Goal: Information Seeking & Learning: Find specific fact

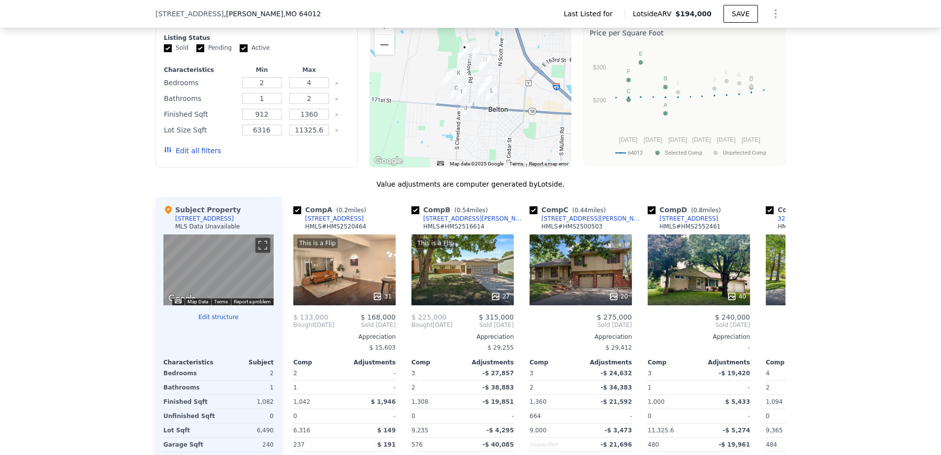
scroll to position [686, 0]
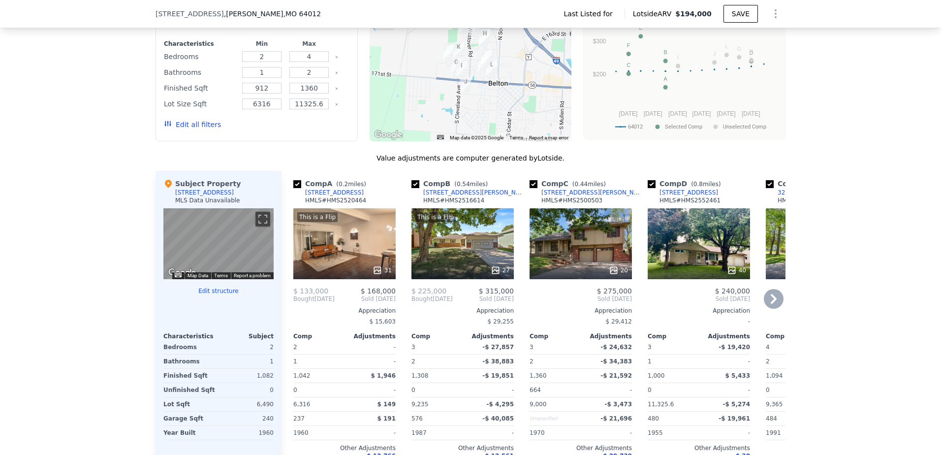
click at [318, 196] on div "[STREET_ADDRESS]" at bounding box center [334, 193] width 59 height 8
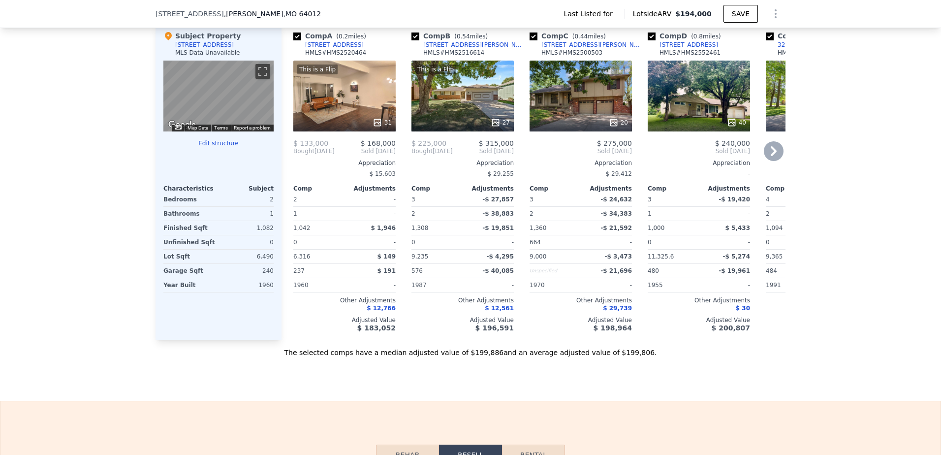
scroll to position [784, 0]
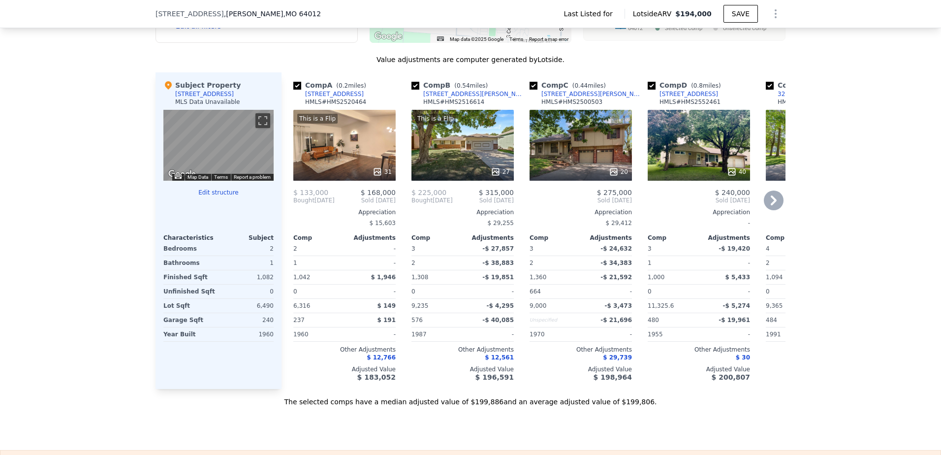
click at [441, 98] on div "403 Askew Ave" at bounding box center [474, 94] width 102 height 8
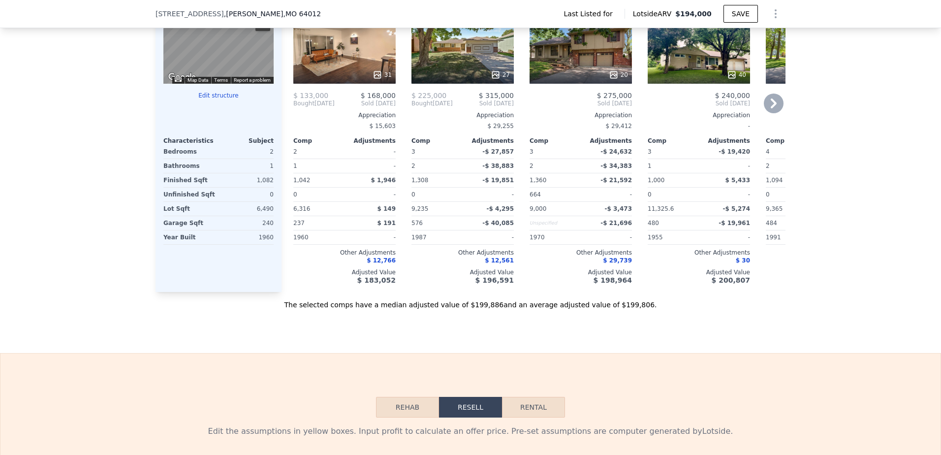
scroll to position [834, 0]
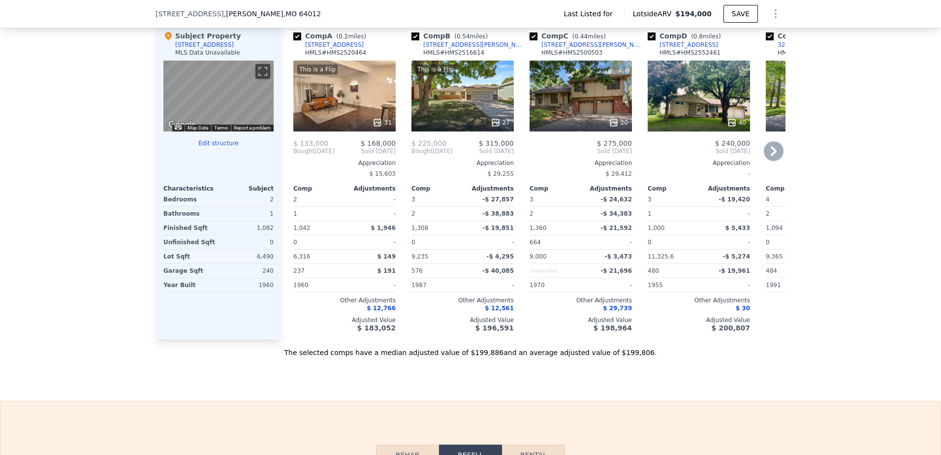
click at [565, 49] on div "304 Chadwick St" at bounding box center [593, 45] width 102 height 8
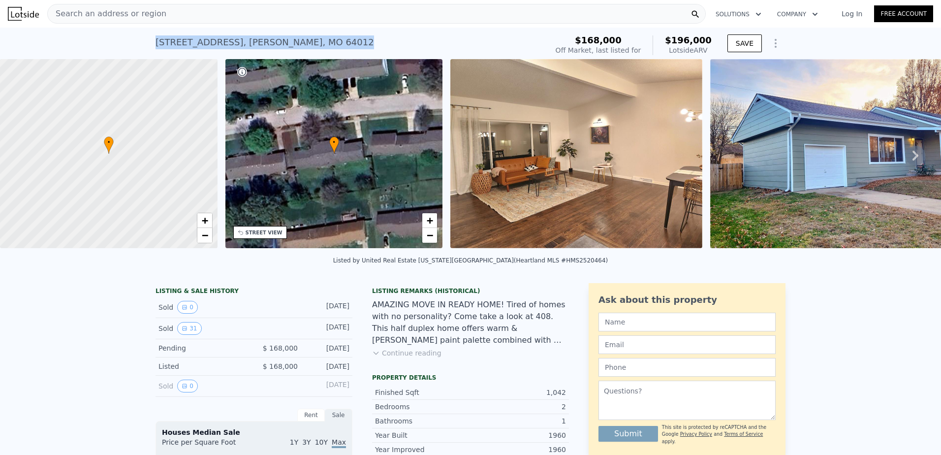
drag, startPoint x: 152, startPoint y: 44, endPoint x: 284, endPoint y: 39, distance: 132.5
click at [284, 39] on div "408 Indian Trl , Belton , MO 64012 No sales on record (~ARV $196k )" at bounding box center [350, 46] width 388 height 28
copy div "408 Indian Trl , Belton , MO 64012"
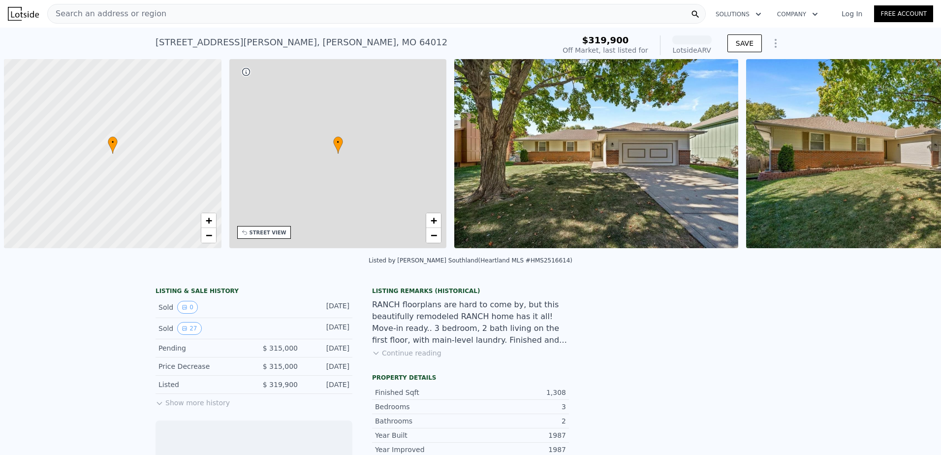
scroll to position [0, 4]
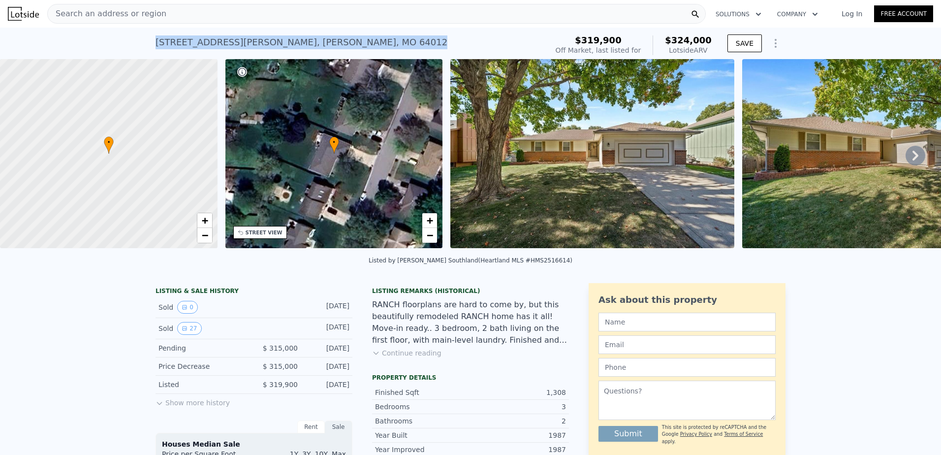
drag, startPoint x: 153, startPoint y: 42, endPoint x: 288, endPoint y: 40, distance: 135.4
click at [288, 40] on div "403 Askew Ave , Belton , MO 64012" at bounding box center [302, 42] width 292 height 14
copy div "403 Askew Ave , Belton , MO 64012"
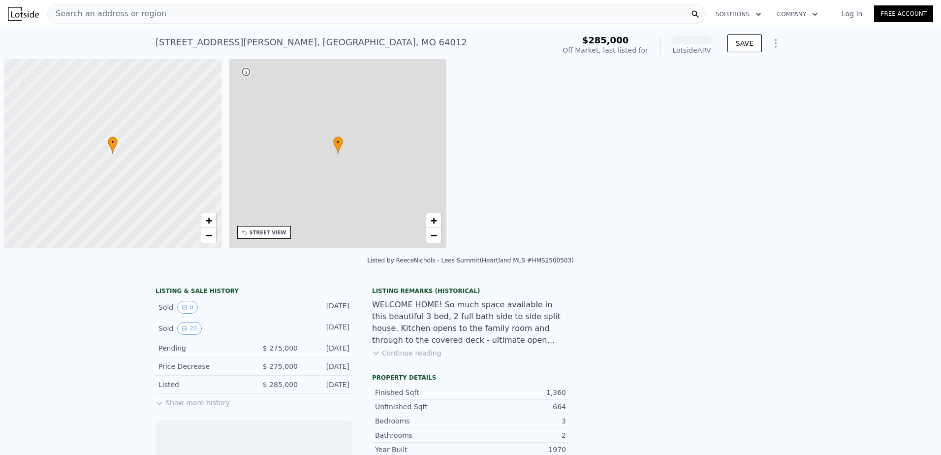
scroll to position [0, 4]
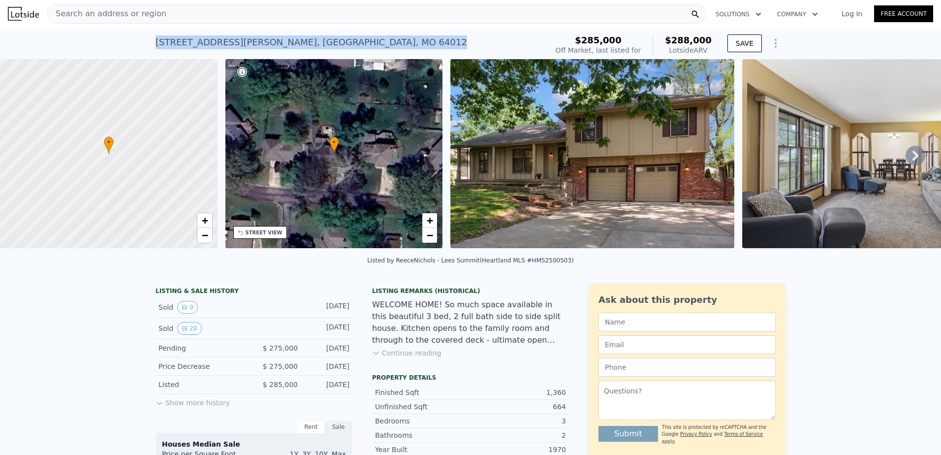
drag, startPoint x: 151, startPoint y: 39, endPoint x: 332, endPoint y: 37, distance: 181.2
click at [332, 37] on div "304 Chadwick St , Cass County , MO 64012 No sales on record (~ARV $288k ) $285,…" at bounding box center [470, 44] width 941 height 32
copy div "304 Chadwick St , Cass County , MO 64012"
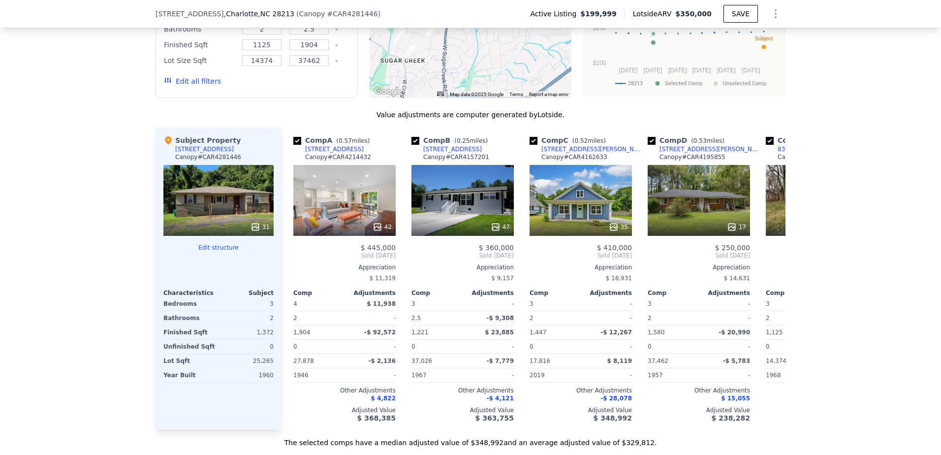
scroll to position [1129, 0]
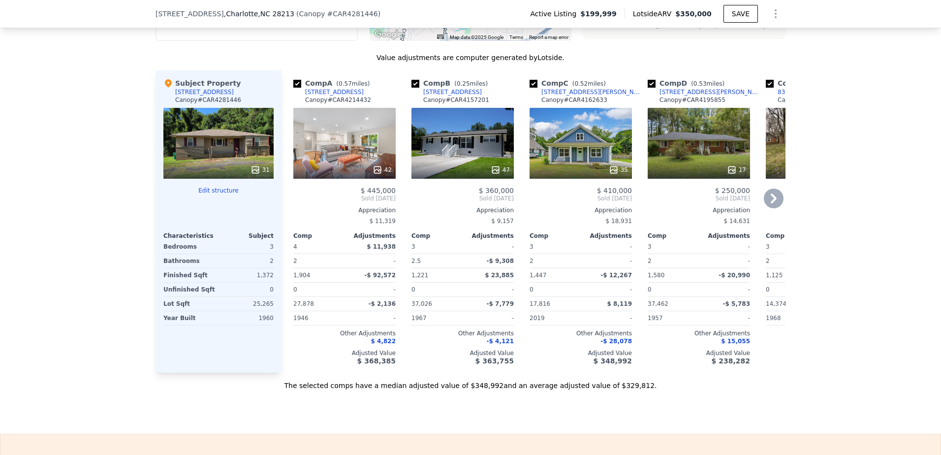
click at [332, 89] on div "4715 Northaven Dr" at bounding box center [334, 92] width 59 height 8
click at [449, 88] on div "4230 Northaven Dr" at bounding box center [452, 92] width 59 height 8
click at [566, 91] on div "3906 Sofley Rd" at bounding box center [593, 92] width 102 height 8
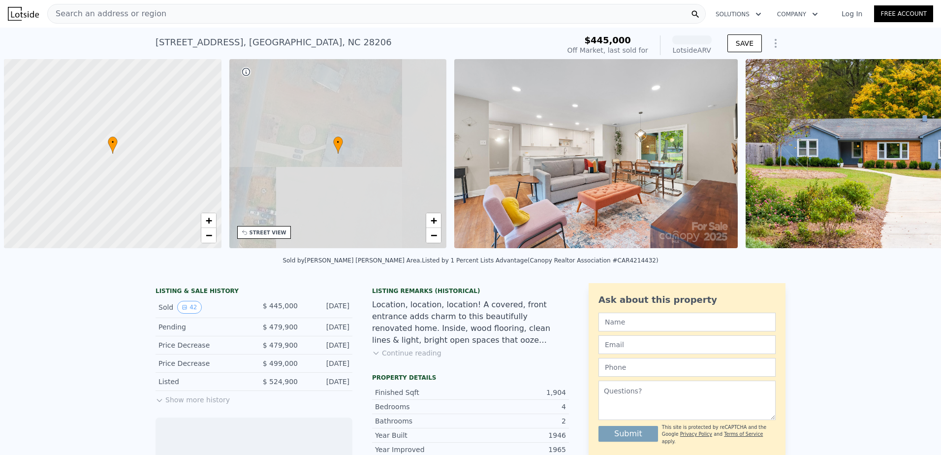
scroll to position [0, 4]
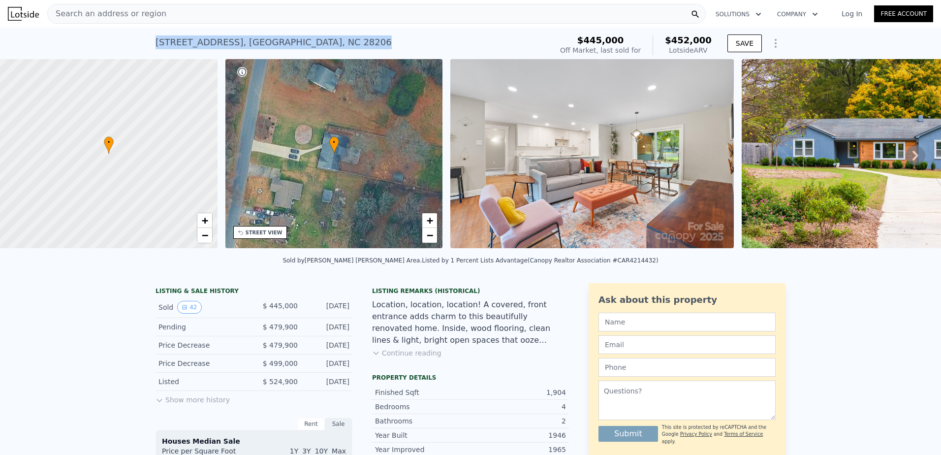
drag, startPoint x: 149, startPoint y: 42, endPoint x: 360, endPoint y: 41, distance: 210.7
click at [360, 41] on div "4715 Northaven Dr , Mecklenburg County , NC 28206 Sold Apr 2025 for $445k (~ARV…" at bounding box center [470, 44] width 941 height 32
copy div "4715 Northaven Dr , Mecklenburg County , NC 28206"
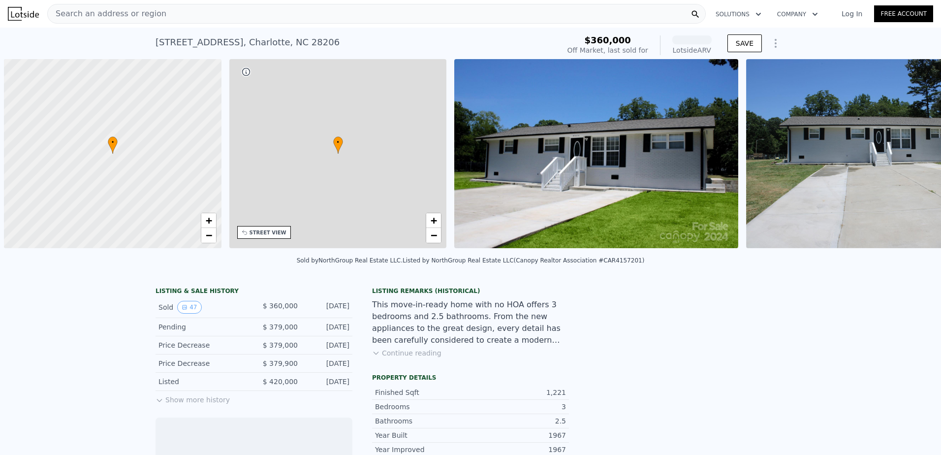
scroll to position [0, 4]
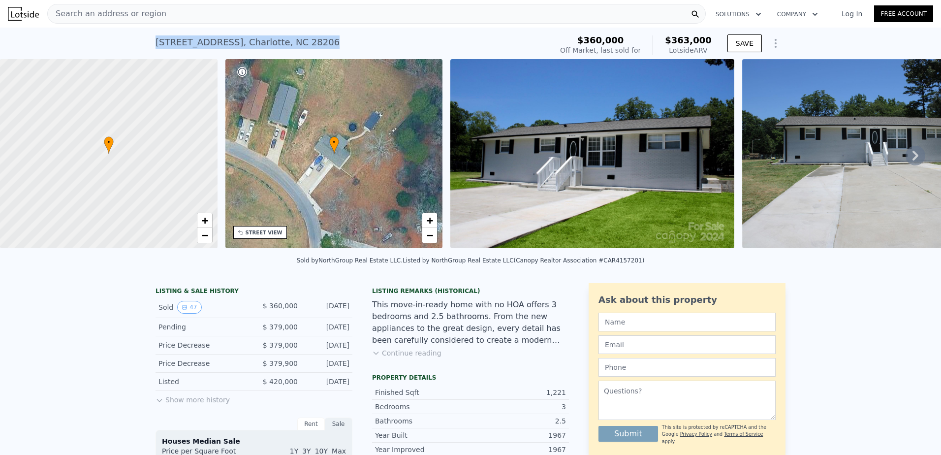
drag, startPoint x: 151, startPoint y: 40, endPoint x: 312, endPoint y: 41, distance: 161.0
click at [312, 41] on div "[STREET_ADDRESS] Sold [DATE] for $360k (~ARV $363k ) $360,000 Off Market, last …" at bounding box center [470, 44] width 941 height 32
copy div "[STREET_ADDRESS]"
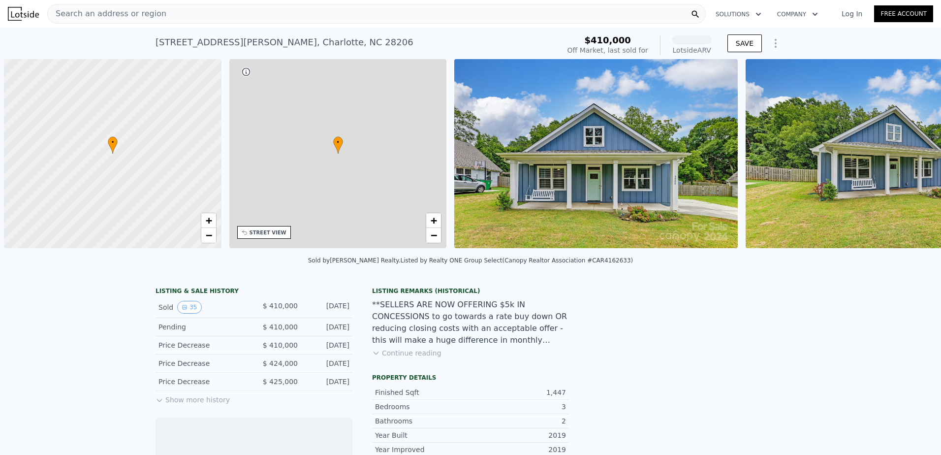
scroll to position [0, 4]
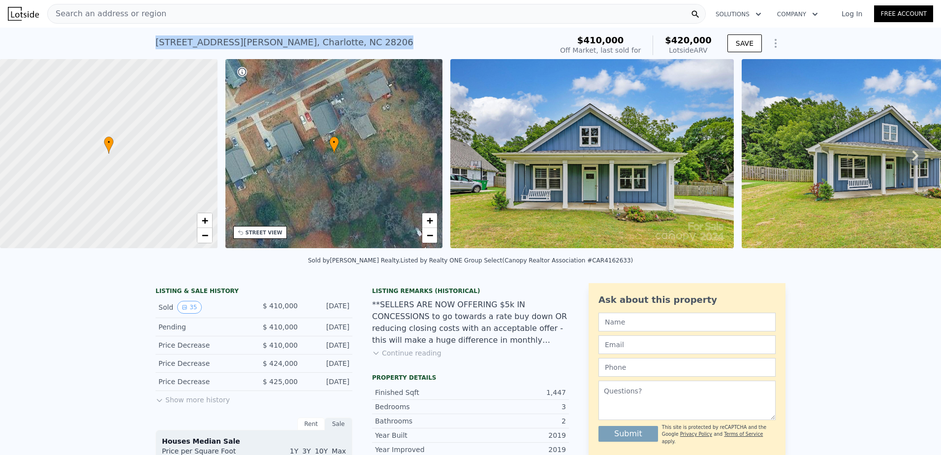
drag, startPoint x: 153, startPoint y: 44, endPoint x: 297, endPoint y: 44, distance: 143.8
click at [297, 44] on div "3906 Sofley Rd , Charlotte , NC 28206" at bounding box center [285, 42] width 258 height 14
copy div "3906 Sofley Rd , Charlotte , NC 28206"
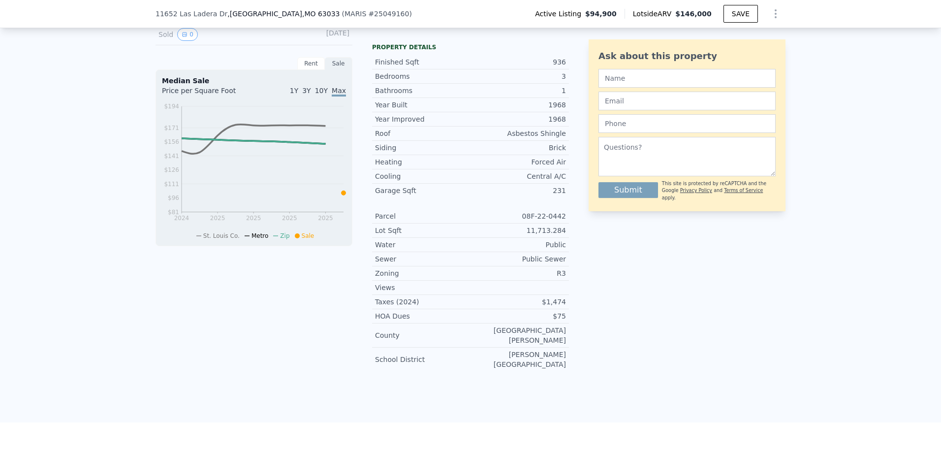
scroll to position [292, 0]
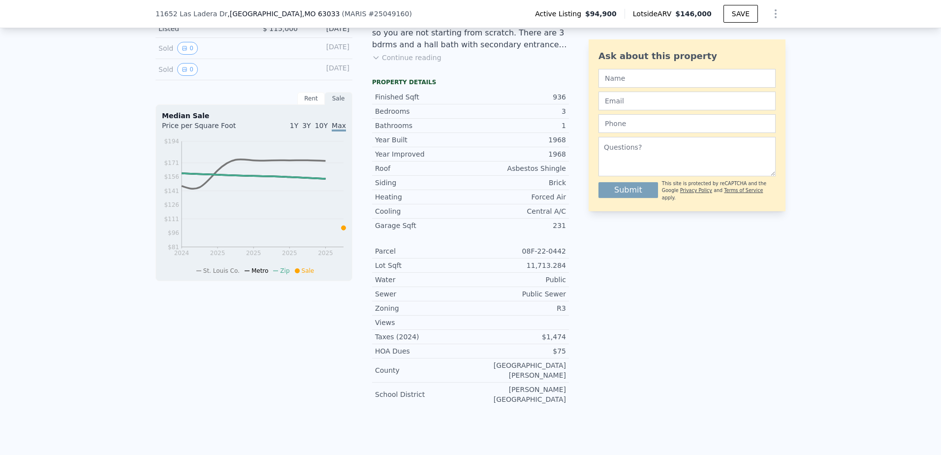
click at [321, 129] on span "10Y" at bounding box center [321, 126] width 13 height 8
click at [338, 129] on span "Max" at bounding box center [339, 126] width 14 height 8
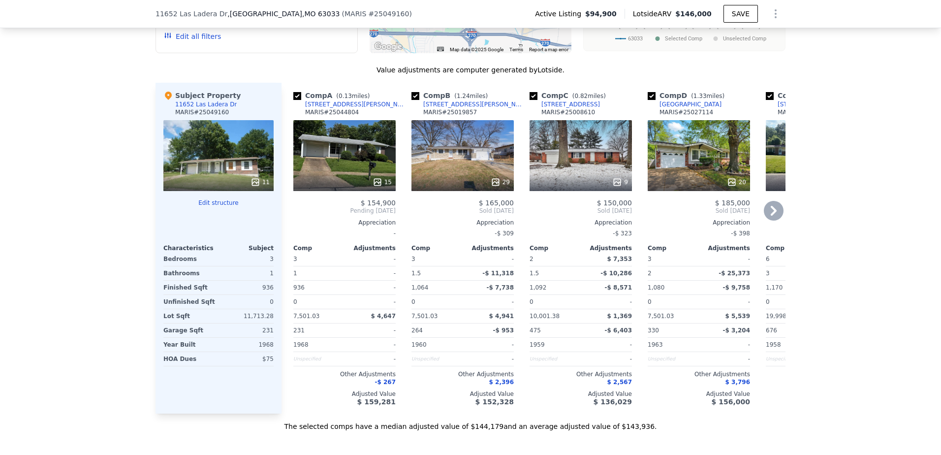
scroll to position [932, 0]
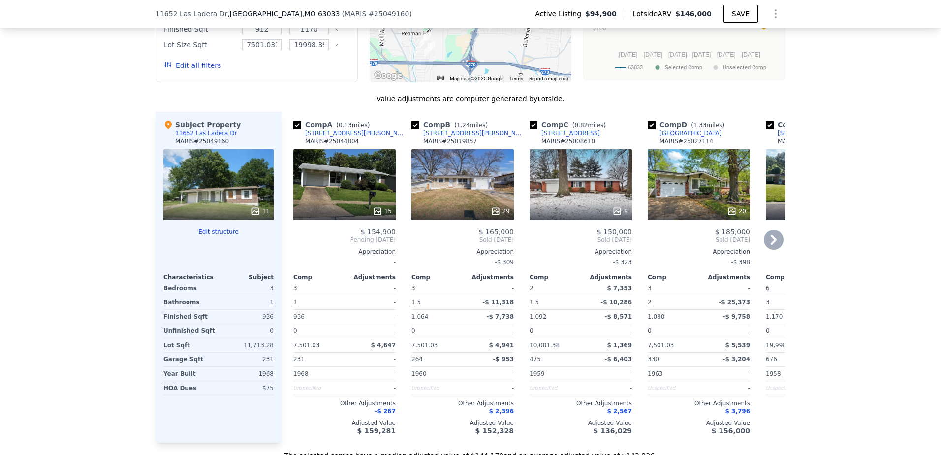
click at [337, 129] on div "11646 Esperanza Dr" at bounding box center [356, 133] width 102 height 8
click at [454, 129] on div "[STREET_ADDRESS][PERSON_NAME]" at bounding box center [474, 133] width 102 height 8
click at [681, 129] on div "11030 Worchester Dr" at bounding box center [691, 133] width 62 height 8
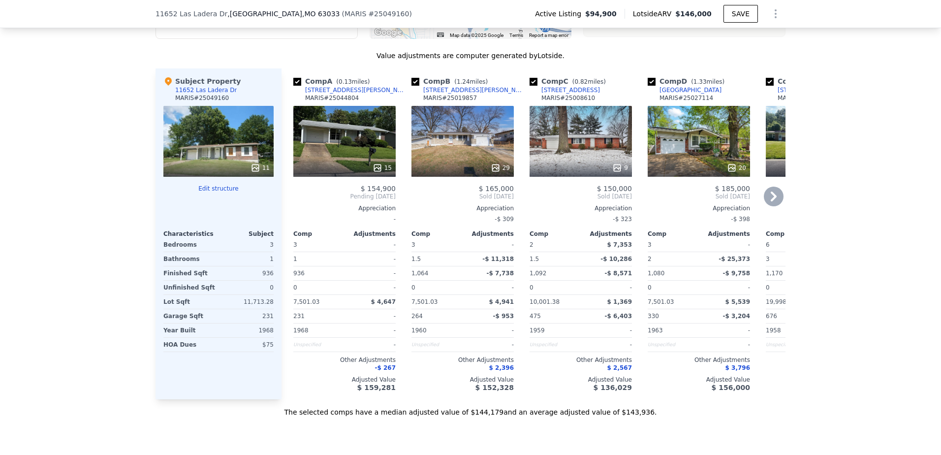
scroll to position [981, 0]
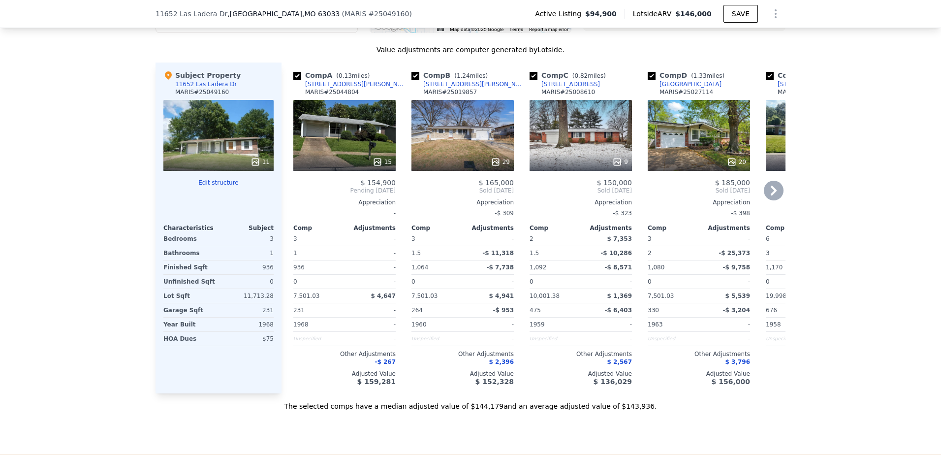
click at [562, 80] on div "11520 Poggemoeller Ave" at bounding box center [571, 84] width 59 height 8
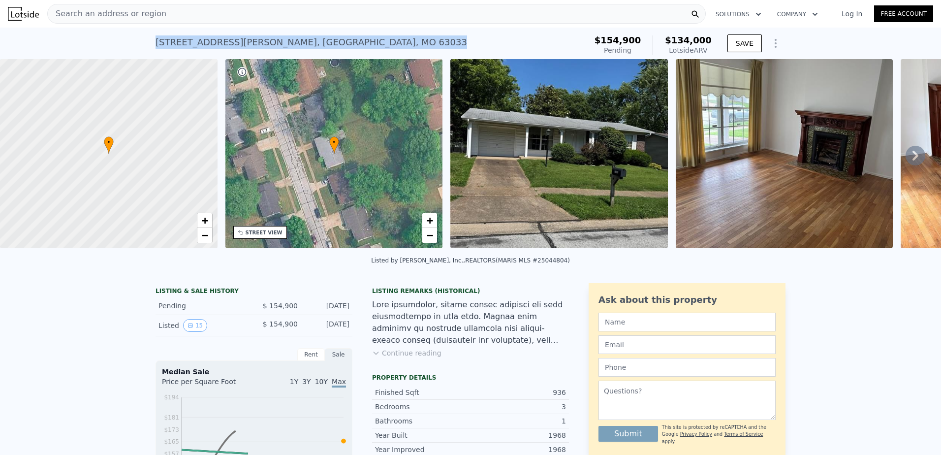
drag, startPoint x: 147, startPoint y: 41, endPoint x: 348, endPoint y: 41, distance: 200.4
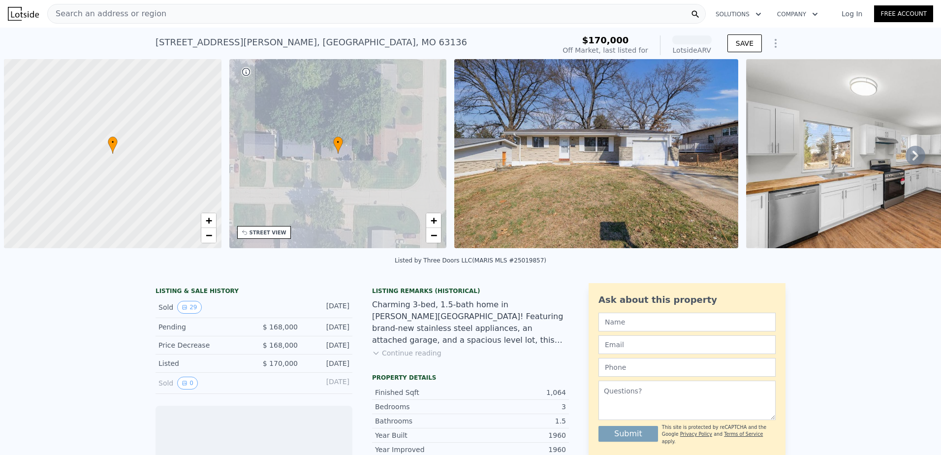
scroll to position [0, 4]
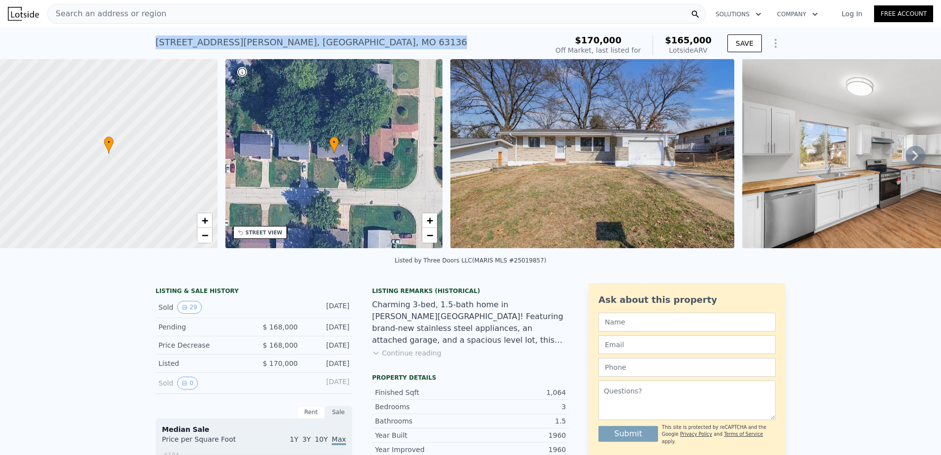
drag, startPoint x: 147, startPoint y: 43, endPoint x: 353, endPoint y: 43, distance: 205.8
click at [353, 43] on div "[STREET_ADDRESS][PERSON_NAME] No sales on record (~ARV $165k ) $170,000 Off Mar…" at bounding box center [470, 44] width 941 height 32
copy div "[STREET_ADDRESS][PERSON_NAME]"
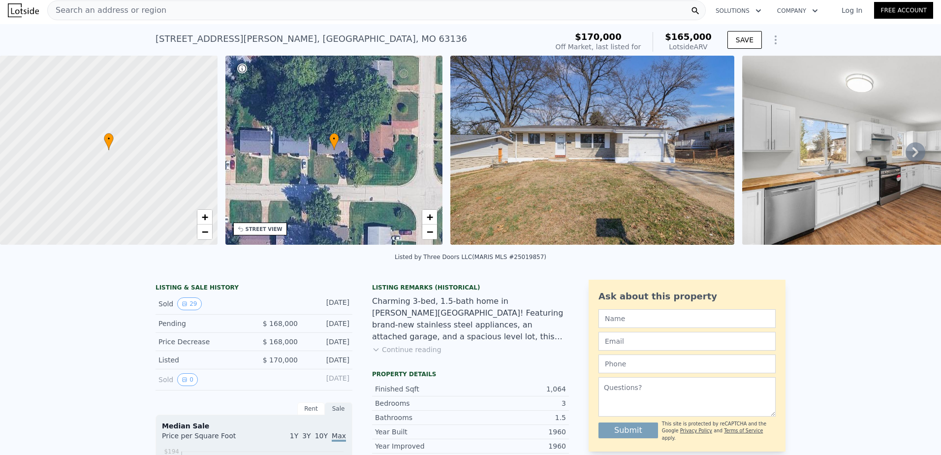
scroll to position [0, 0]
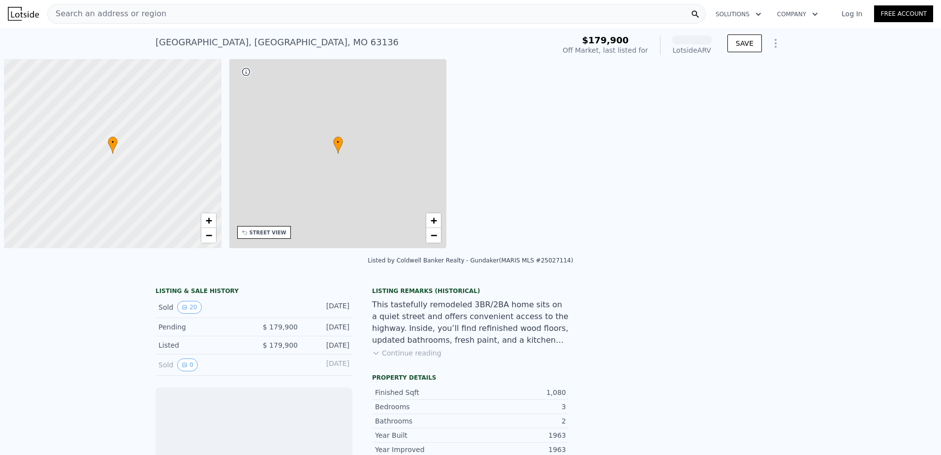
scroll to position [0, 4]
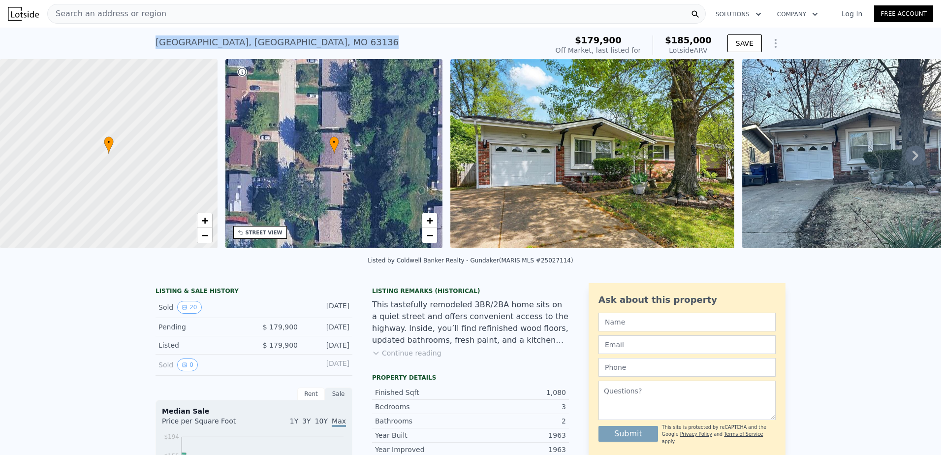
drag, startPoint x: 146, startPoint y: 37, endPoint x: 349, endPoint y: 42, distance: 203.4
click at [349, 42] on div "11030 Worchester Dr , St. Louis County , MO 63136 No sales on record (~ARV $185…" at bounding box center [470, 44] width 941 height 32
copy div "11030 Worchester Dr , St. Louis County , MO 63136"
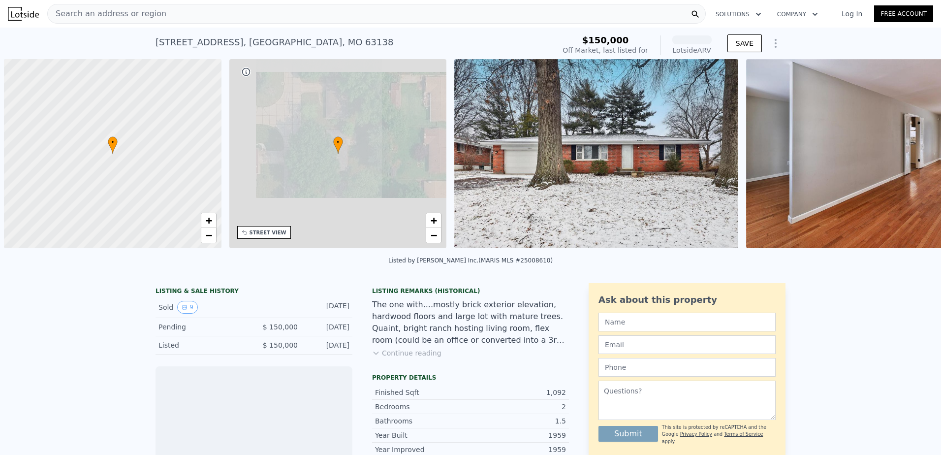
scroll to position [0, 4]
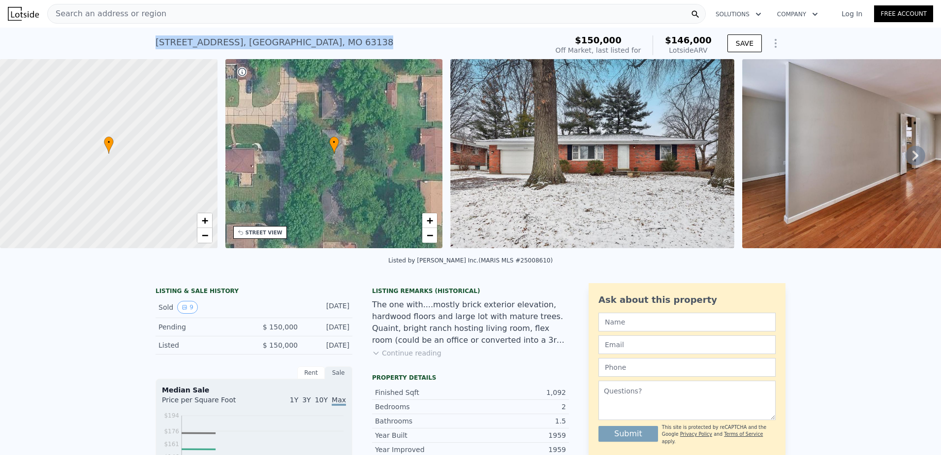
drag, startPoint x: 150, startPoint y: 44, endPoint x: 372, endPoint y: 41, distance: 222.1
click at [372, 41] on div "[STREET_ADDRESS] No sales on record (~ARV $146k ) $150,000 Off Market, last lis…" at bounding box center [470, 44] width 941 height 32
copy div "[STREET_ADDRESS]"
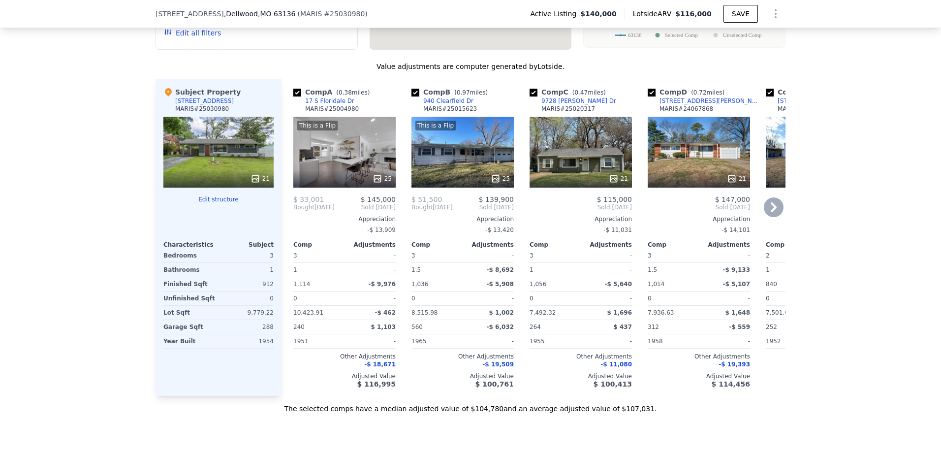
scroll to position [883, 0]
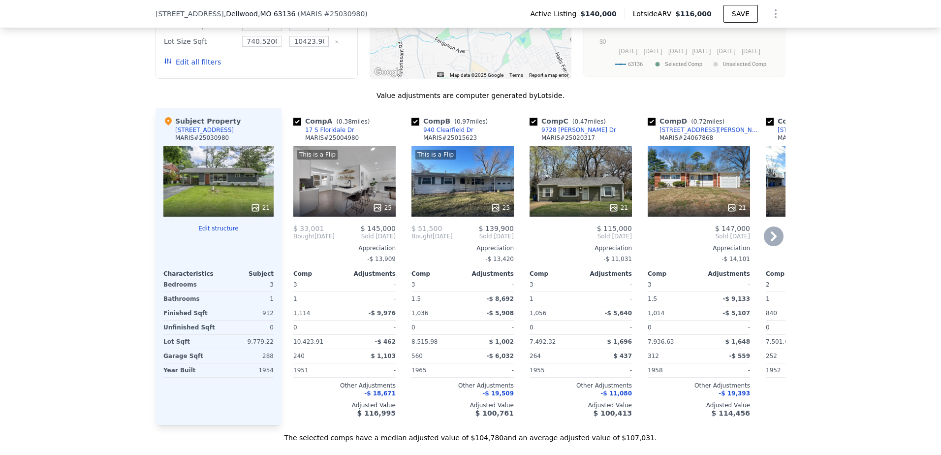
click at [325, 134] on div "17 S Floridale Dr" at bounding box center [329, 130] width 49 height 8
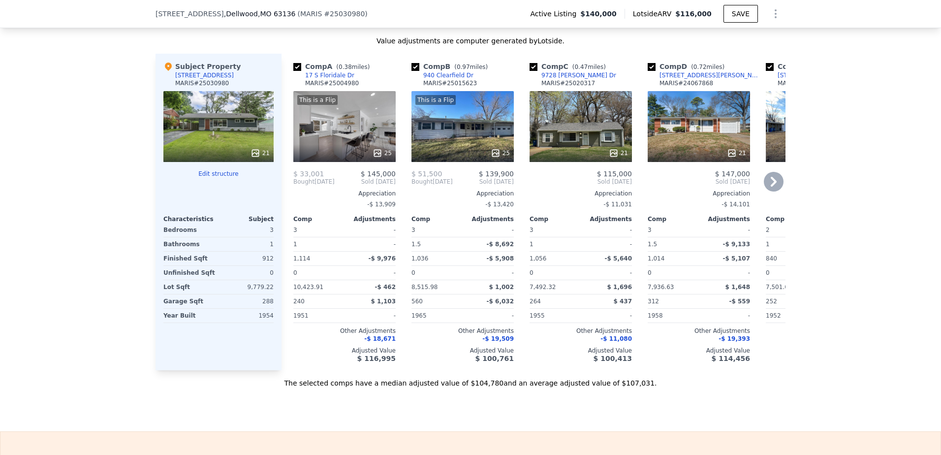
scroll to position [932, 0]
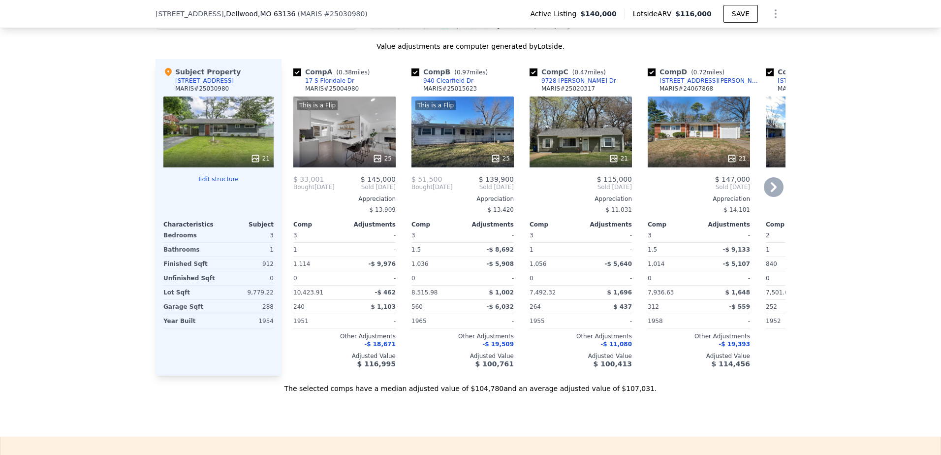
click at [446, 85] on div "940 Clearfield Dr" at bounding box center [448, 81] width 50 height 8
click at [551, 85] on div "9728 [PERSON_NAME] Dr" at bounding box center [579, 81] width 75 height 8
click at [675, 85] on div "[STREET_ADDRESS][PERSON_NAME]" at bounding box center [711, 81] width 102 height 8
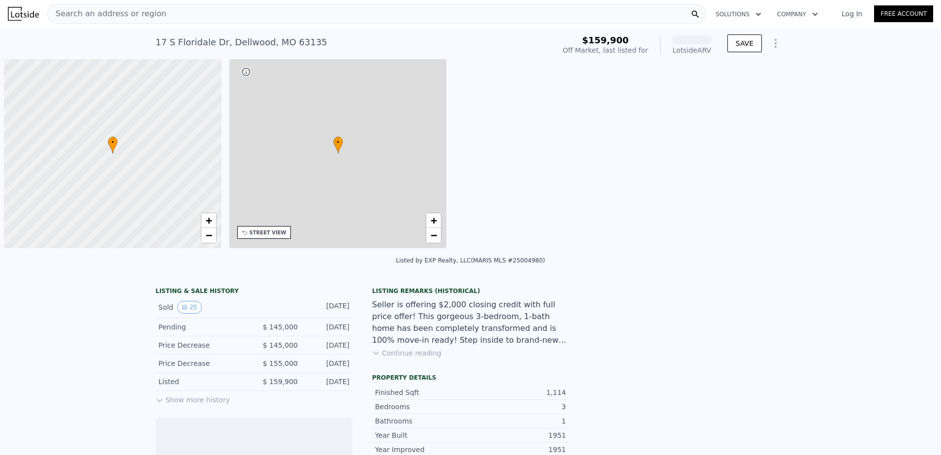
scroll to position [0, 4]
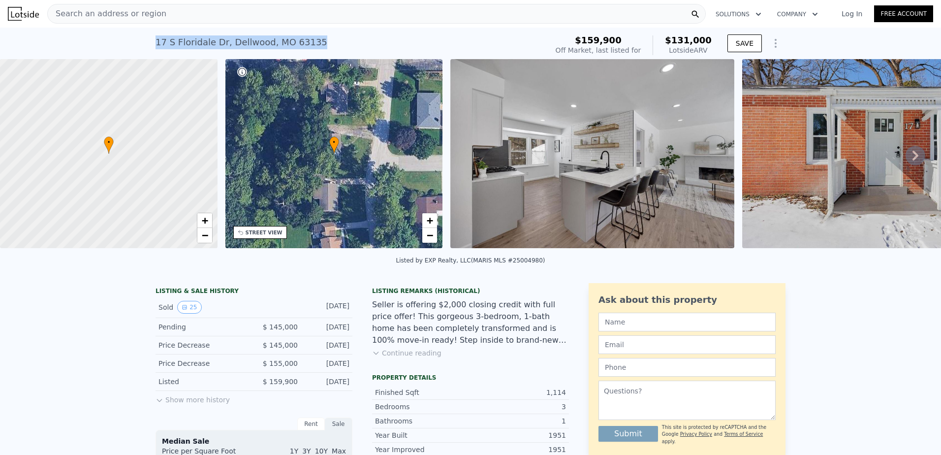
drag, startPoint x: 152, startPoint y: 41, endPoint x: 302, endPoint y: 38, distance: 150.7
click at [302, 38] on div "17 S Floridale Dr , Dellwood , MO 63135" at bounding box center [242, 42] width 172 height 14
copy div "17 S Floridale Dr , Dellwood , MO 63135"
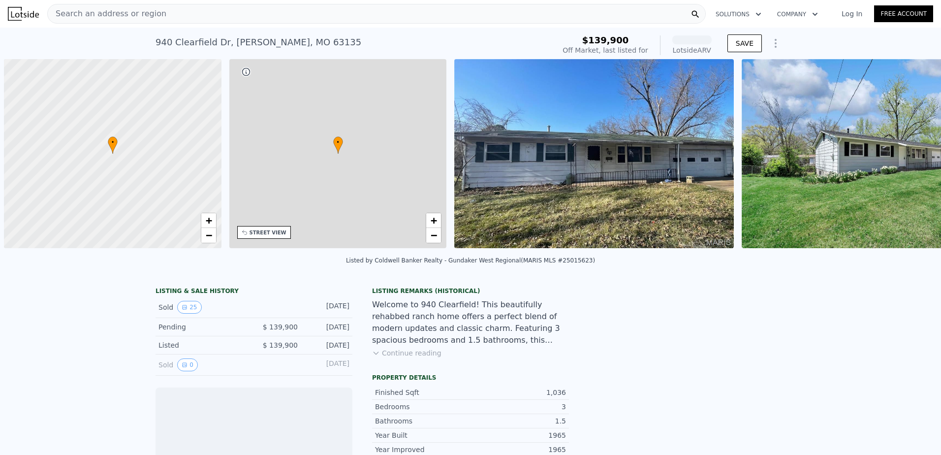
scroll to position [0, 4]
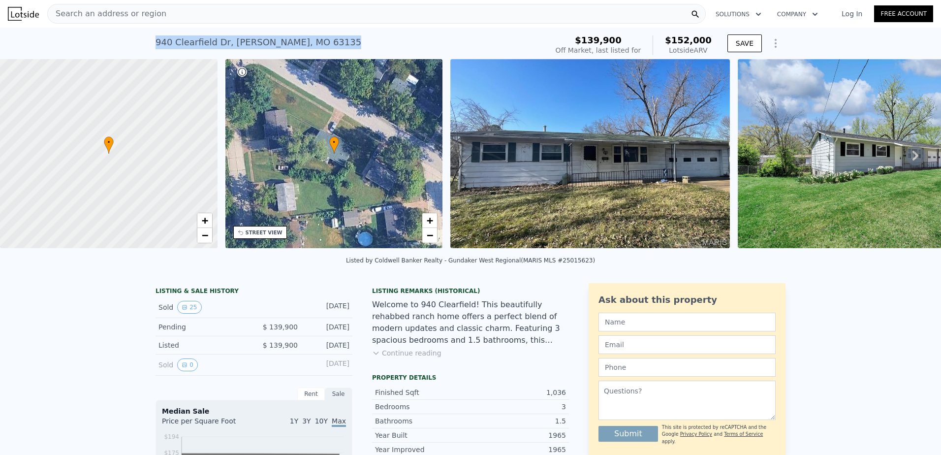
drag, startPoint x: 147, startPoint y: 42, endPoint x: 308, endPoint y: 40, distance: 161.0
click at [308, 40] on div "940 Clearfield Dr , Ferguson , MO 63135 No sales on record (~ARV $152k ) $139,9…" at bounding box center [470, 44] width 941 height 32
copy div "940 Clearfield Dr , Ferguson , MO 63135"
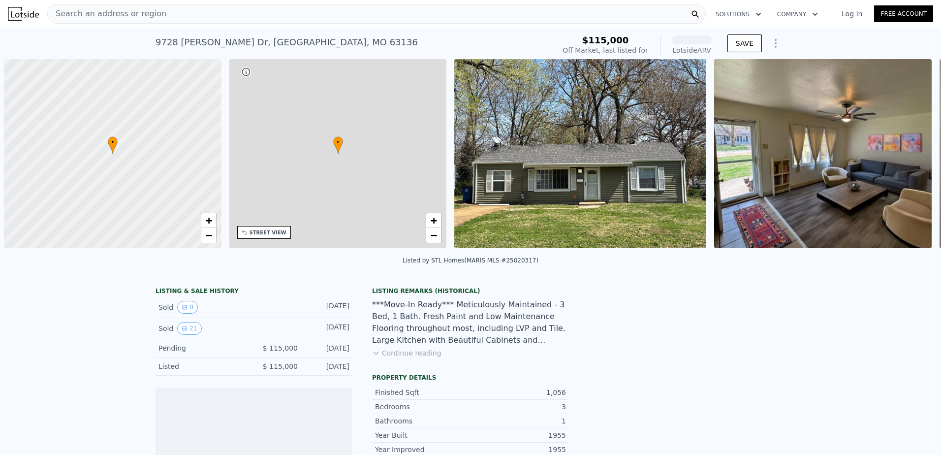
scroll to position [0, 4]
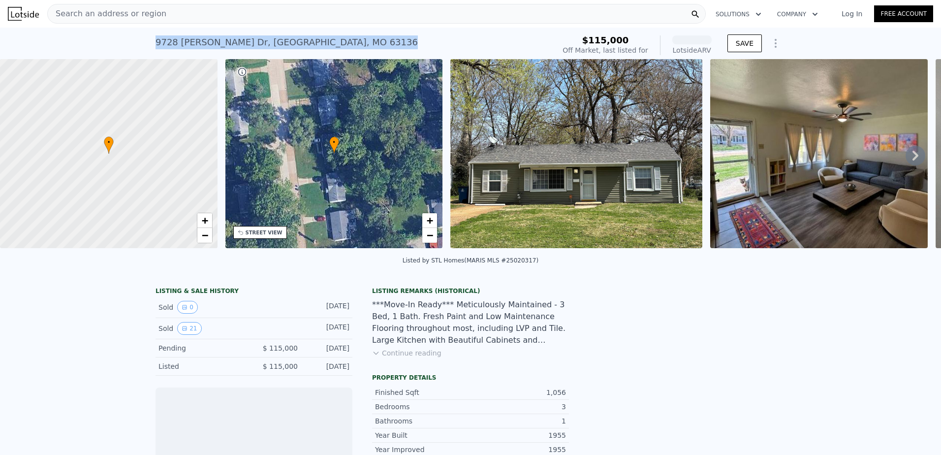
drag, startPoint x: 150, startPoint y: 39, endPoint x: 326, endPoint y: 47, distance: 176.4
click at [326, 47] on div "[STREET_ADDRESS][PERSON_NAME] No sales on record (~ARV ) $115,000 Off Market, l…" at bounding box center [470, 44] width 941 height 32
copy div "[STREET_ADDRESS][PERSON_NAME]"
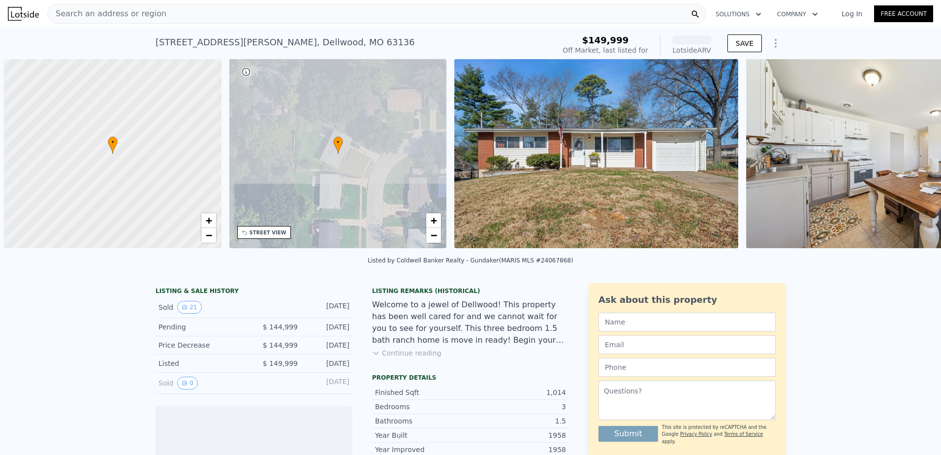
scroll to position [0, 4]
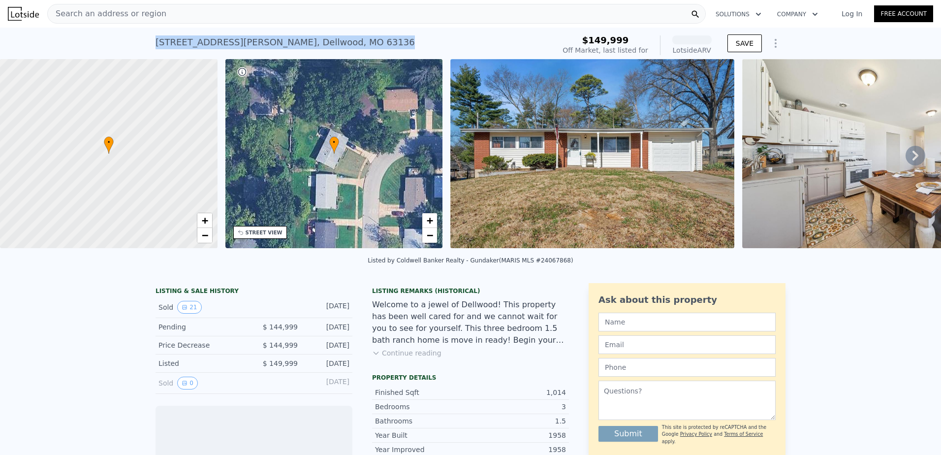
drag, startPoint x: 150, startPoint y: 42, endPoint x: 336, endPoint y: 42, distance: 186.1
click at [336, 42] on div "[STREET_ADDRESS][PERSON_NAME][PERSON_NAME] No sales on record (~ARV ) $149,999 …" at bounding box center [470, 44] width 941 height 32
copy div "[STREET_ADDRESS][PERSON_NAME][PERSON_NAME]"
